Goal: Task Accomplishment & Management: Complete application form

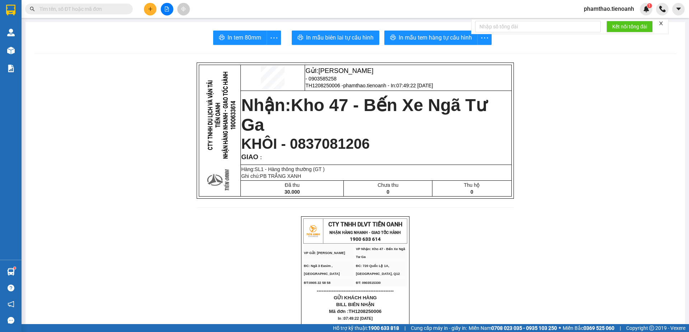
click at [610, 6] on span "phamthao.tienoanh" at bounding box center [609, 8] width 62 height 9
click at [593, 24] on span "Đăng xuất" at bounding box center [612, 22] width 47 height 8
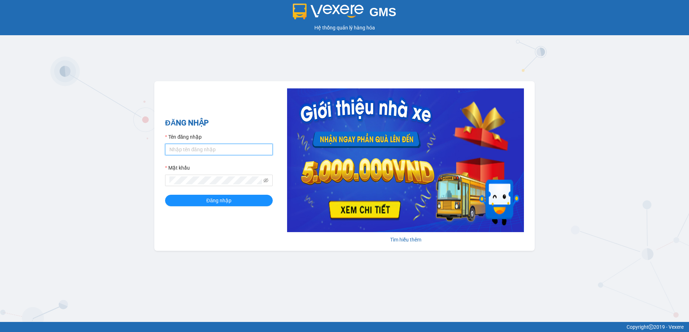
type input "phamthao.tienoanh"
click at [256, 151] on input "phamthao.tienoanh" at bounding box center [219, 149] width 108 height 11
click at [165, 195] on button "Đăng nhập" at bounding box center [219, 200] width 108 height 11
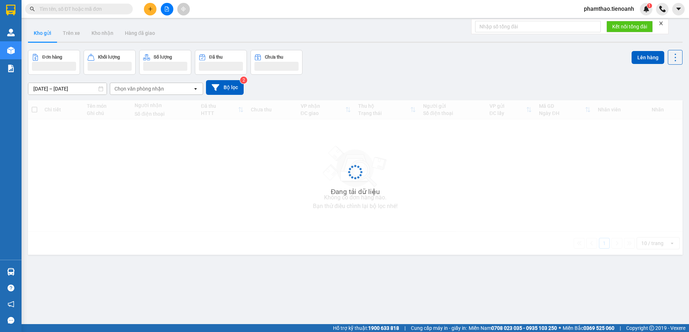
click at [592, 9] on span "phamthao.tienoanh" at bounding box center [609, 8] width 62 height 9
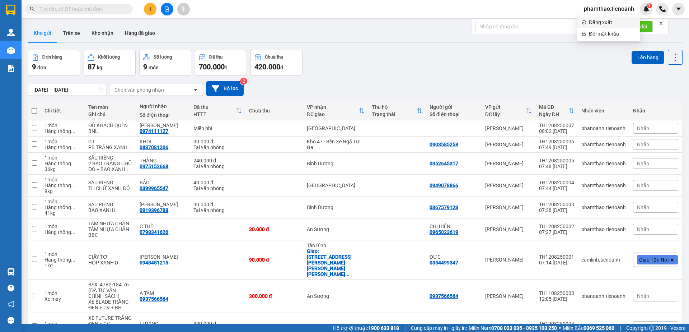
click at [588, 22] on li "Đăng xuất" at bounding box center [609, 22] width 63 height 11
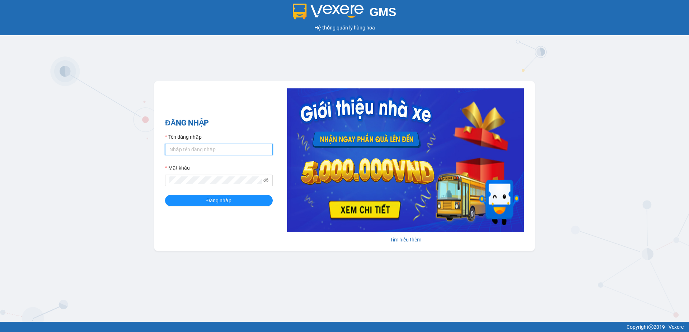
type input "phamthao.tienoanh"
click at [214, 152] on input "phamthao.tienoanh" at bounding box center [219, 149] width 108 height 11
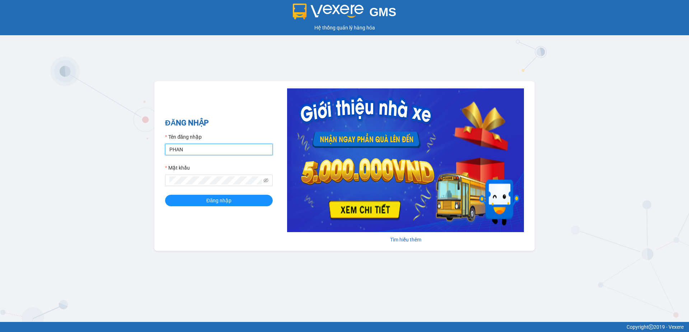
type input "phanoanh.tienoanh"
click at [228, 211] on div "ĐĂNG NHẬP Tên đăng nhập phanoanh.tienoanh Mật khẩu Đăng nhập" at bounding box center [219, 166] width 108 height 98
drag, startPoint x: 228, startPoint y: 209, endPoint x: 234, endPoint y: 203, distance: 8.9
click at [232, 206] on div "ĐĂNG NHẬP Tên đăng nhập phanoanh.tienoanh Mật khẩu Đăng nhập" at bounding box center [219, 166] width 108 height 98
click at [235, 202] on button "Đăng nhập" at bounding box center [219, 200] width 108 height 11
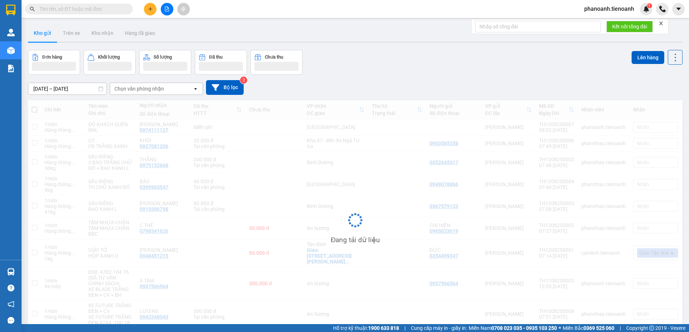
click at [151, 9] on icon "plus" at bounding box center [150, 8] width 5 height 5
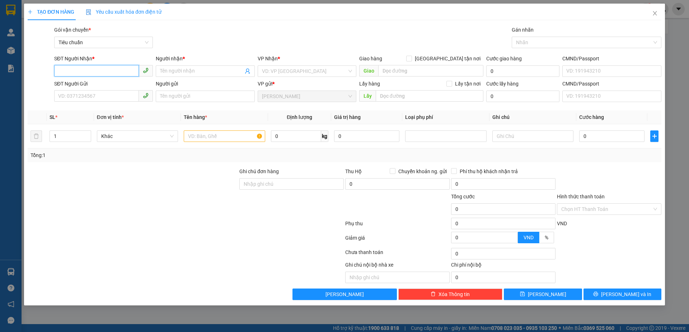
click at [98, 68] on input "SĐT Người Nhận *" at bounding box center [96, 70] width 85 height 11
type input "0933885539"
click at [109, 83] on div "0933885539 - [PERSON_NAME]" at bounding box center [104, 85] width 90 height 8
type input "[PERSON_NAME]"
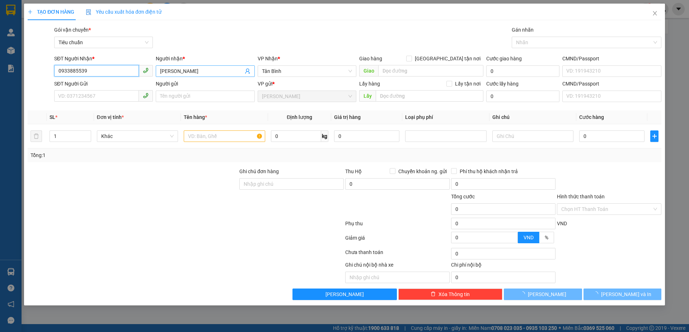
type input "0933885539"
click at [201, 70] on input "[PERSON_NAME]" at bounding box center [201, 71] width 83 height 8
type input "50.000"
click at [201, 70] on input "[PERSON_NAME]" at bounding box center [201, 71] width 83 height 8
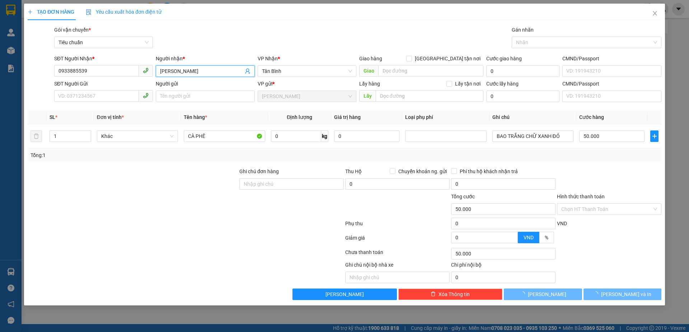
click at [201, 70] on input "[PERSON_NAME]" at bounding box center [201, 71] width 83 height 8
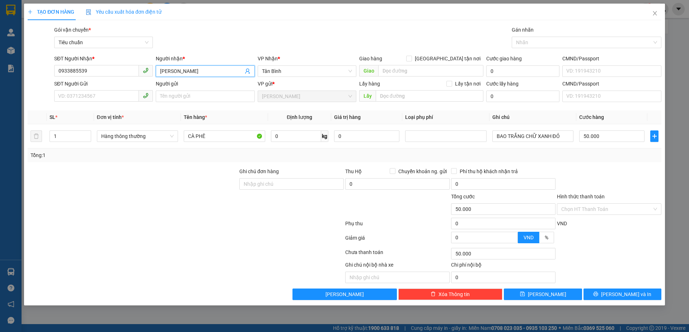
click at [201, 70] on input "[PERSON_NAME]" at bounding box center [201, 71] width 83 height 8
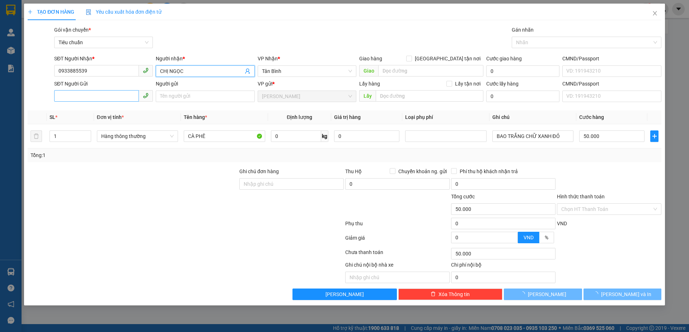
type input "CHỊ NGỌC"
click at [121, 95] on input "SĐT Người Gửi" at bounding box center [96, 95] width 85 height 11
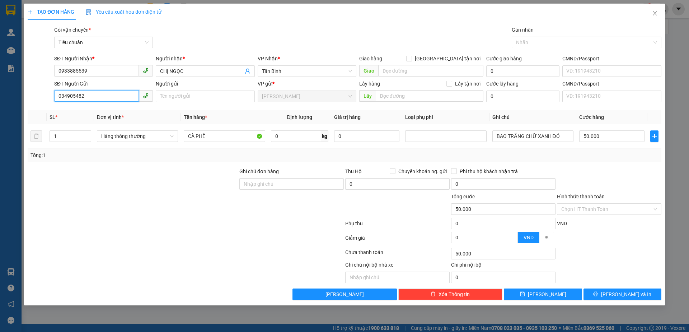
type input "0349054822"
click at [115, 107] on div "0349054822 - C Ký" at bounding box center [104, 111] width 90 height 8
type input "C Ký"
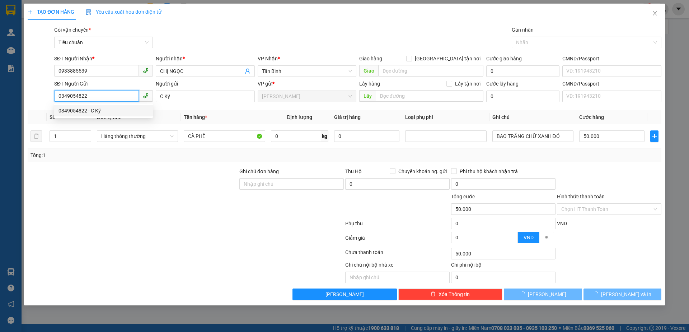
type input "0349054822"
drag, startPoint x: 159, startPoint y: 159, endPoint x: 198, endPoint y: 144, distance: 42.1
click at [159, 159] on div "Tổng: 1" at bounding box center [345, 155] width 634 height 14
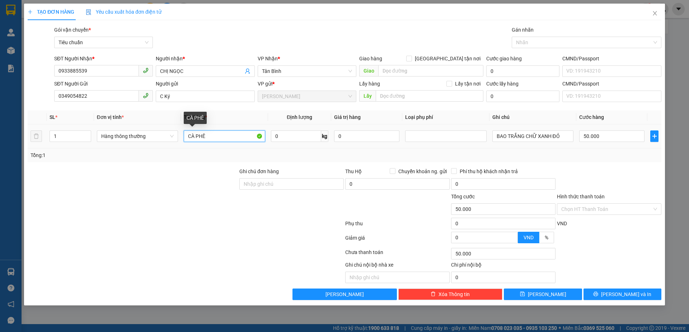
click at [213, 139] on input "CÀ PHÊ" at bounding box center [224, 135] width 81 height 11
type input "SẦU RIÊNG + TIÊU"
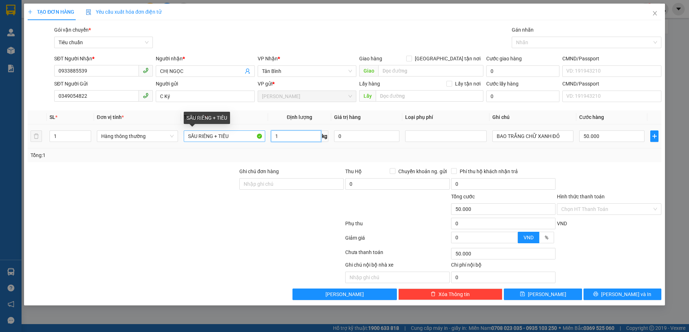
type input "15"
click at [542, 138] on input "BAO TRẮNG CHỮ XANH ĐỎ" at bounding box center [532, 135] width 81 height 11
click at [564, 155] on div "Tổng: 1" at bounding box center [345, 155] width 628 height 8
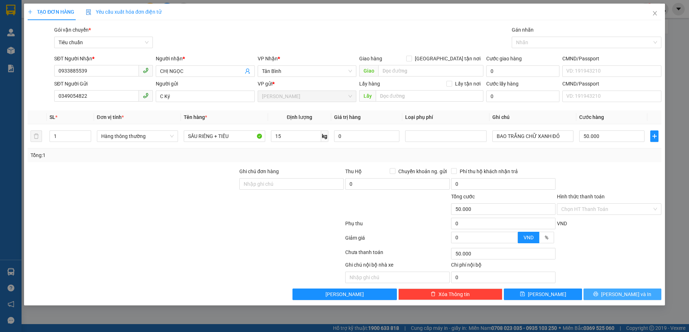
click at [609, 289] on button "[PERSON_NAME] và In" at bounding box center [623, 293] width 78 height 11
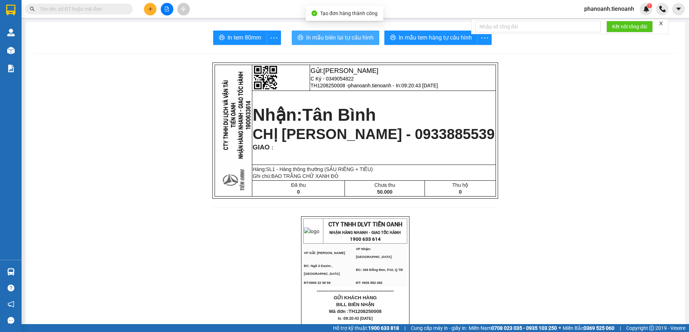
click at [347, 36] on span "In mẫu biên lai tự cấu hình" at bounding box center [339, 37] width 67 height 9
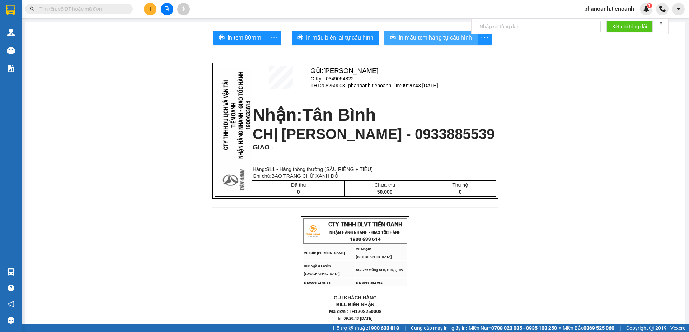
click at [448, 36] on span "In mẫu tem hàng tự cấu hình" at bounding box center [435, 37] width 73 height 9
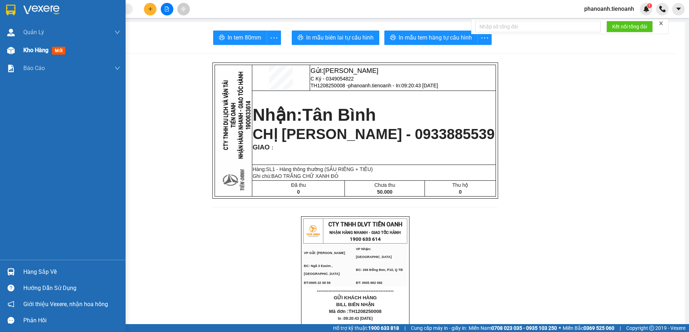
click at [40, 50] on span "Kho hàng" at bounding box center [35, 50] width 25 height 7
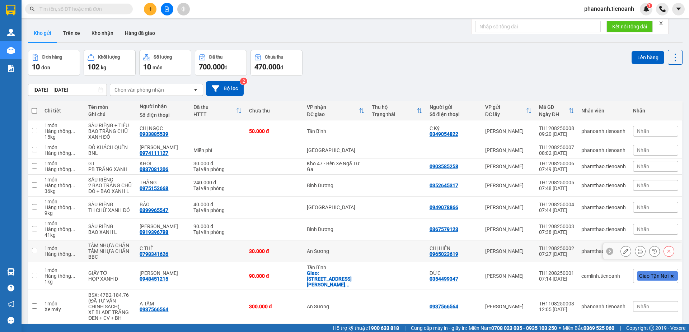
scroll to position [51, 0]
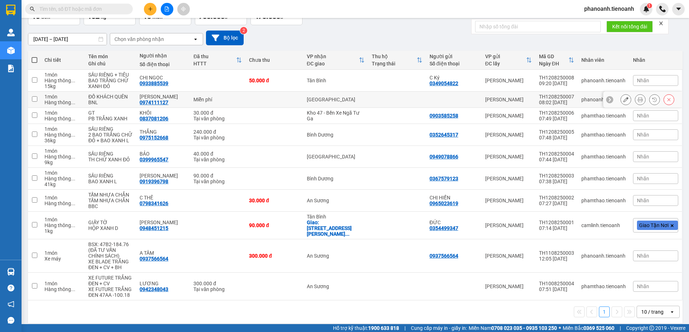
click at [638, 99] on icon at bounding box center [640, 99] width 5 height 5
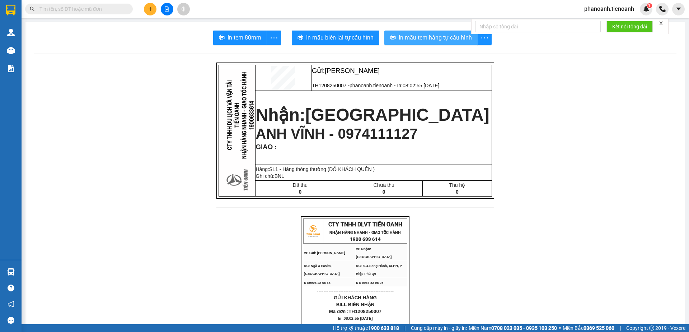
click at [425, 44] on button "In mẫu tem hàng tự cấu hình" at bounding box center [430, 38] width 93 height 14
